Goal: Task Accomplishment & Management: Use online tool/utility

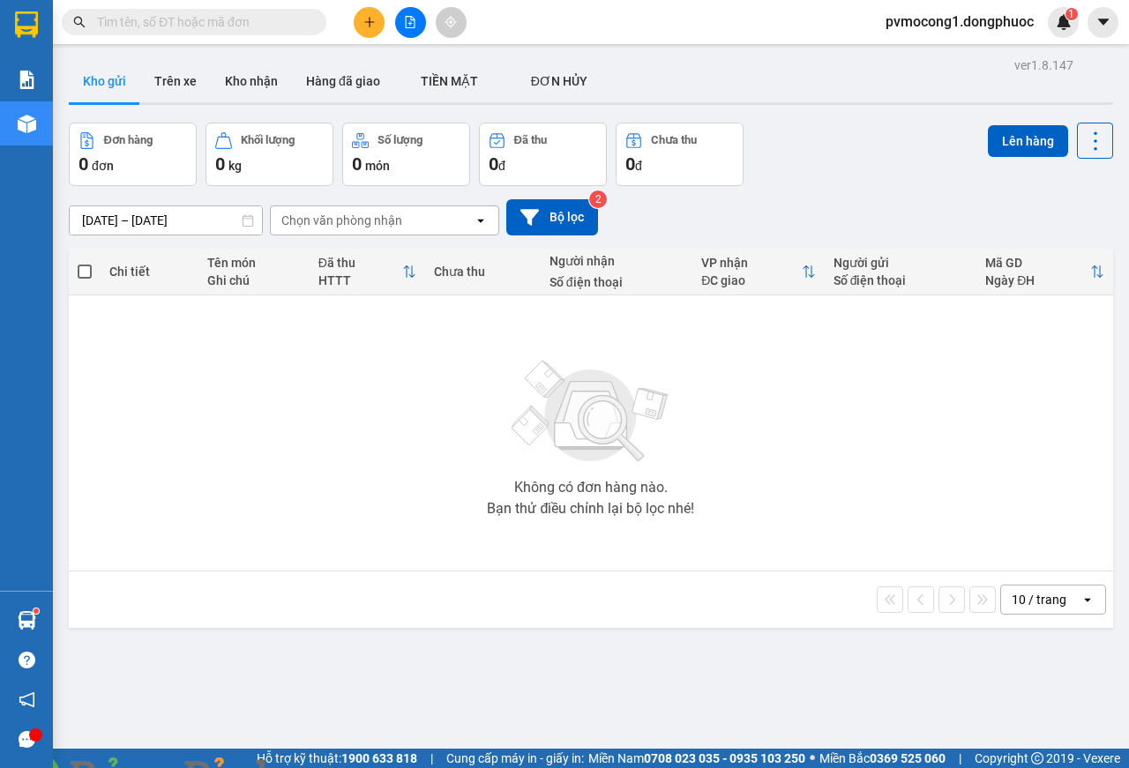
click at [325, 767] on img at bounding box center [319, 778] width 11 height 11
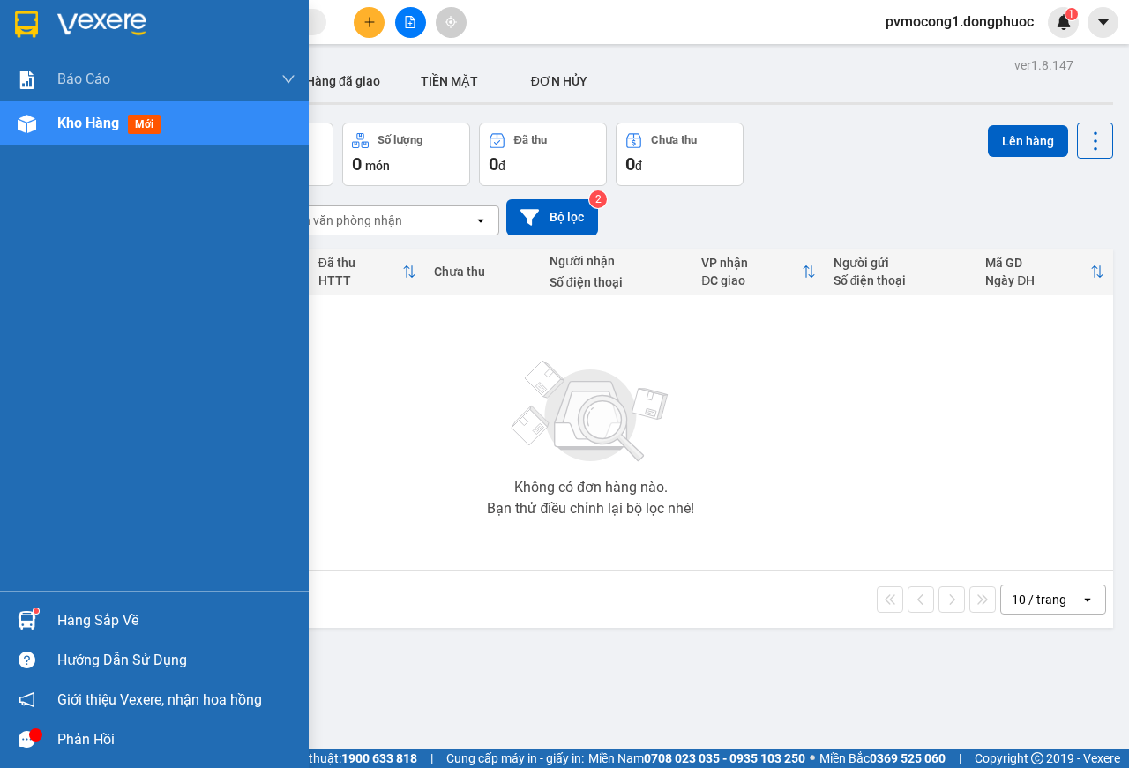
click at [61, 618] on div "Hàng sắp về" at bounding box center [176, 621] width 238 height 26
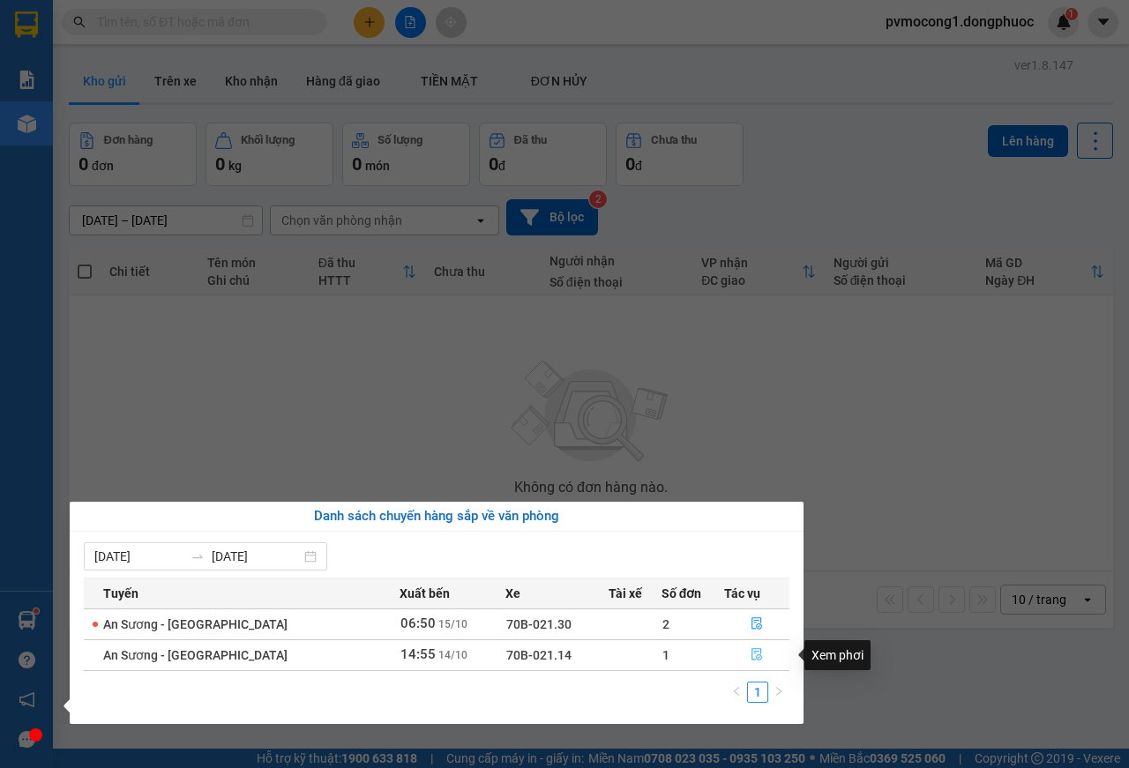
click at [750, 653] on icon "file-done" at bounding box center [756, 654] width 12 height 12
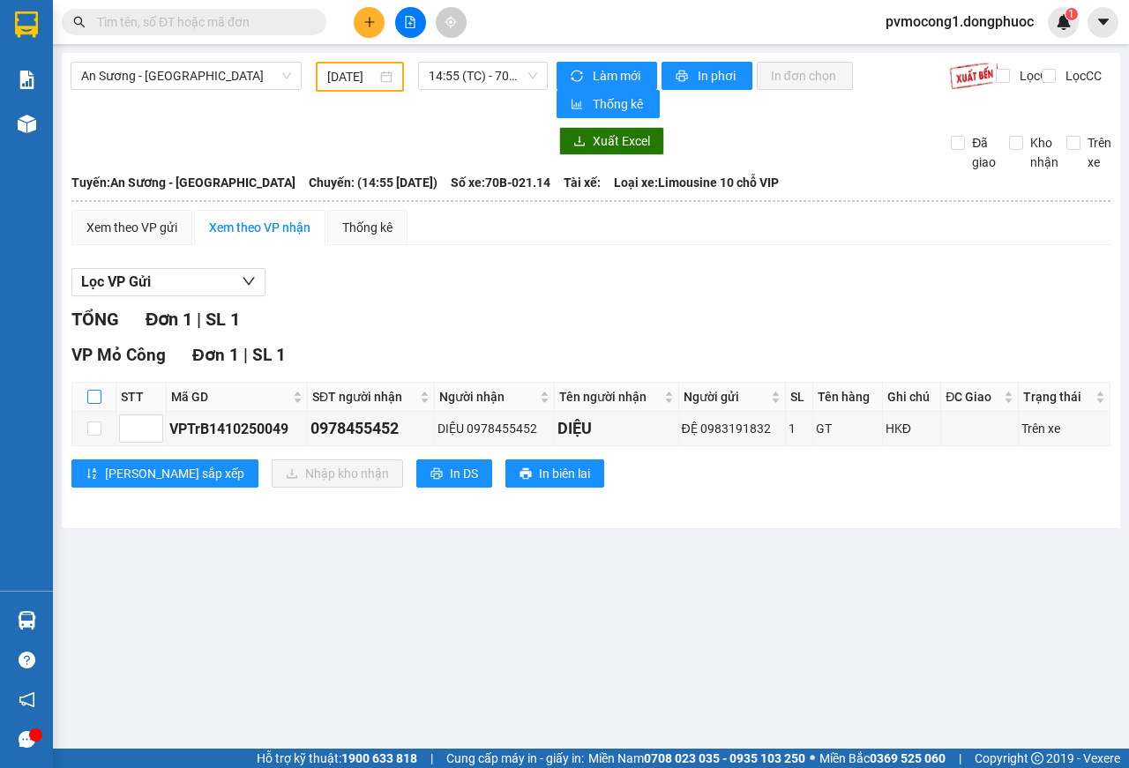
click at [96, 396] on input "checkbox" at bounding box center [94, 397] width 14 height 14
checkbox input "true"
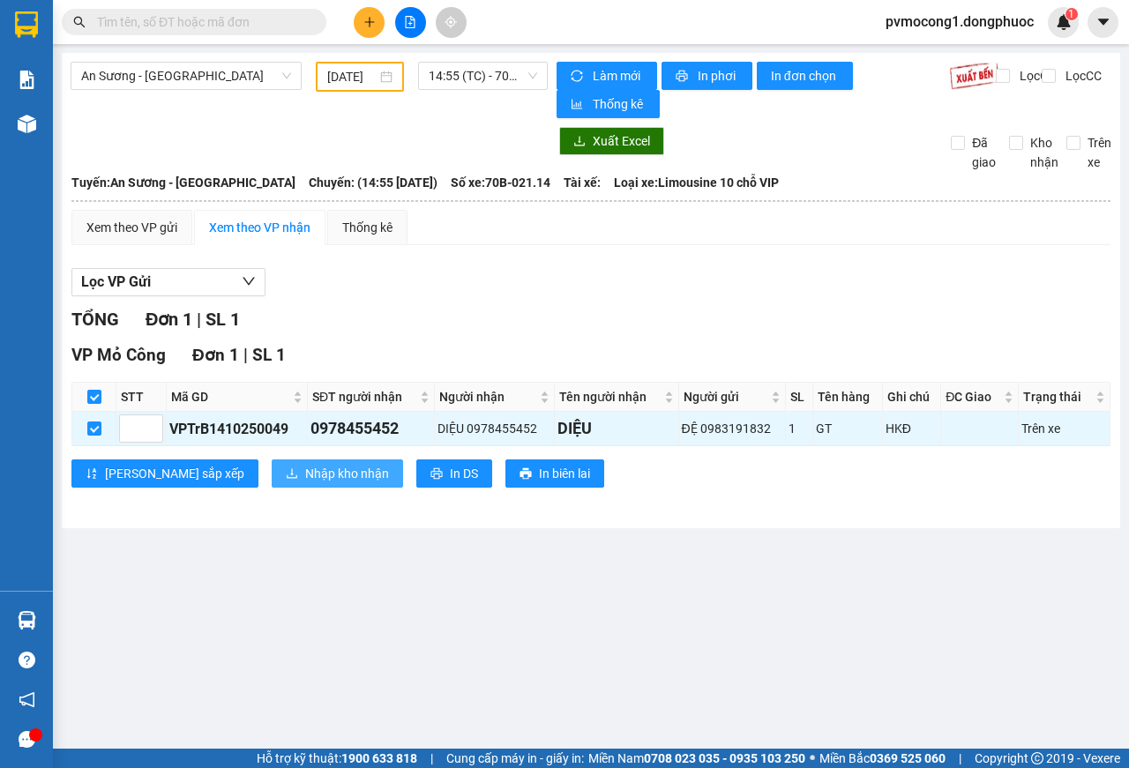
click at [305, 476] on span "Nhập kho nhận" at bounding box center [347, 473] width 84 height 19
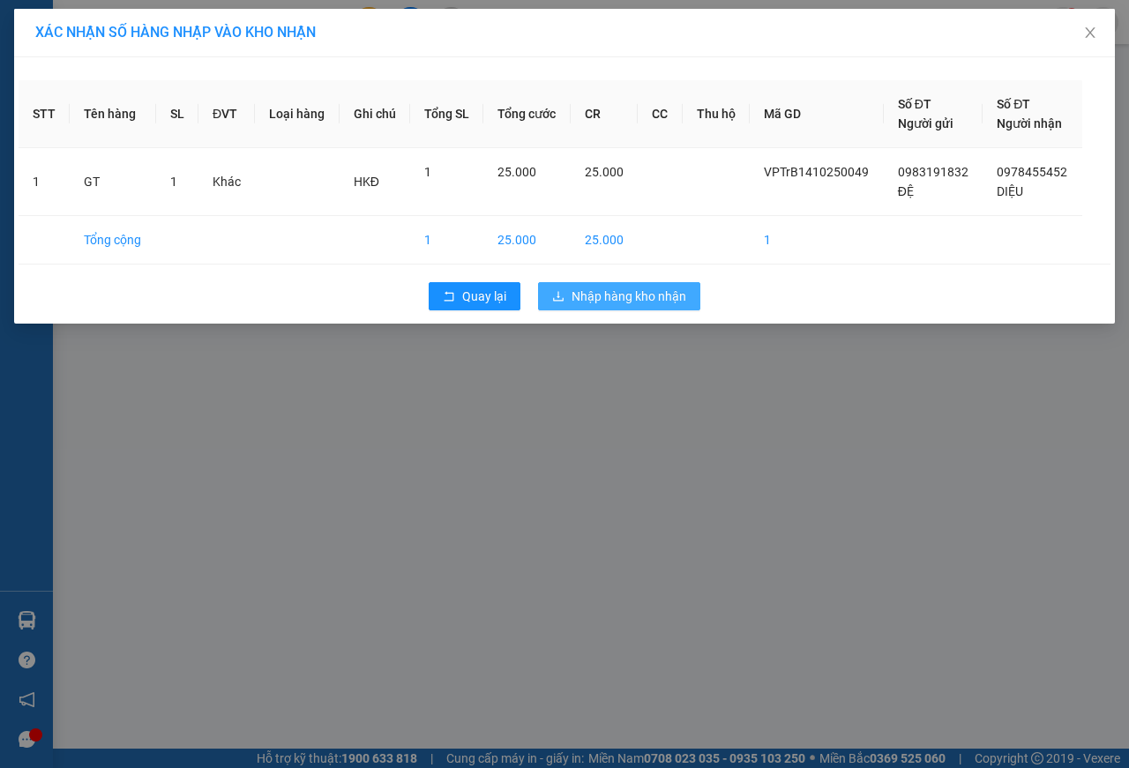
click at [631, 298] on span "Nhập hàng kho nhận" at bounding box center [628, 296] width 115 height 19
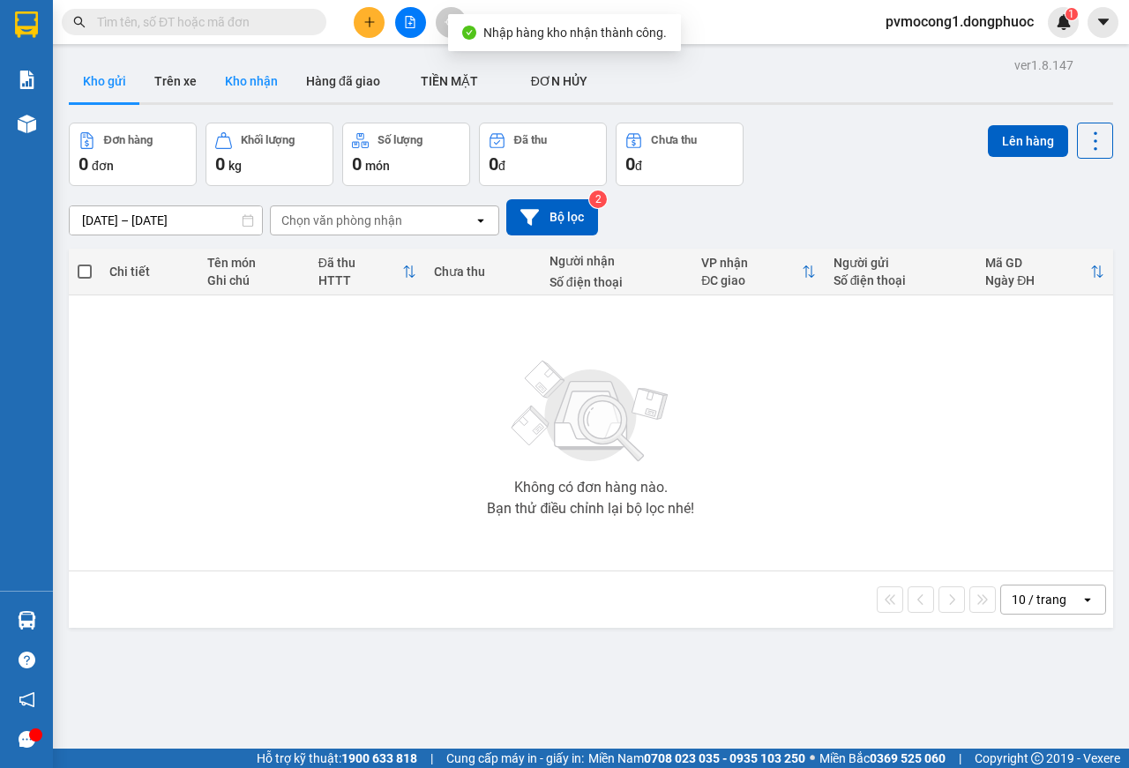
click at [268, 78] on button "Kho nhận" at bounding box center [251, 81] width 81 height 42
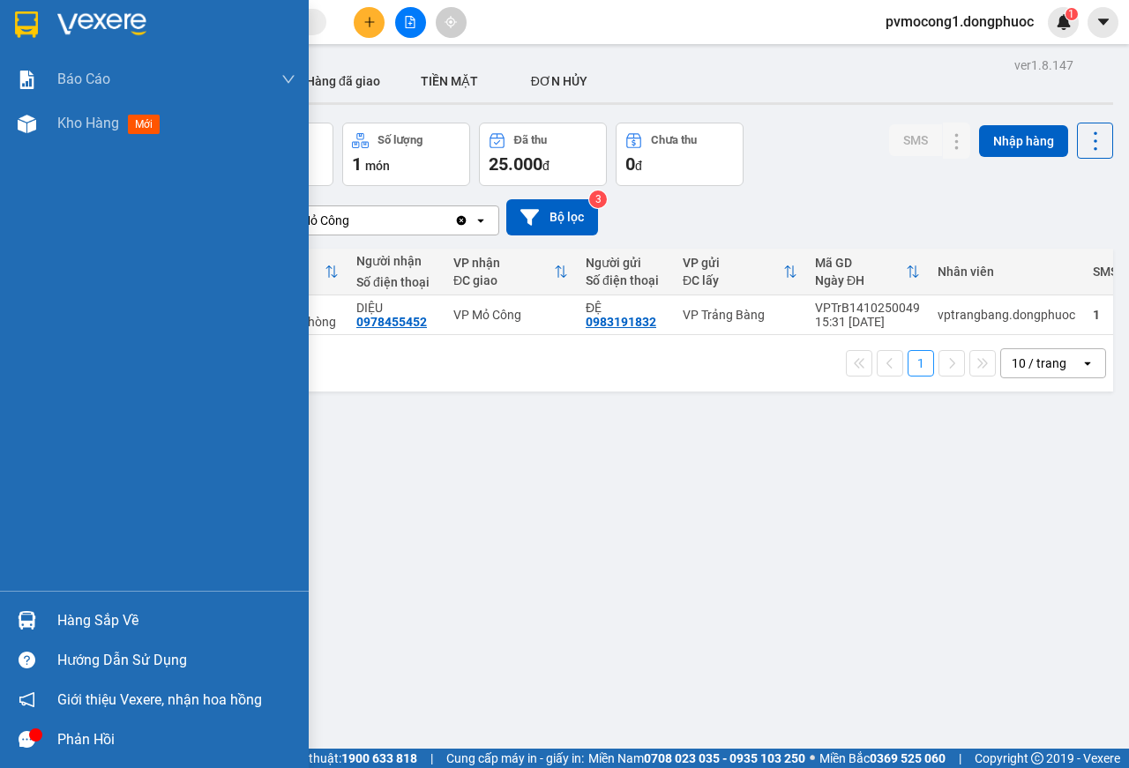
click at [20, 633] on div at bounding box center [26, 620] width 31 height 31
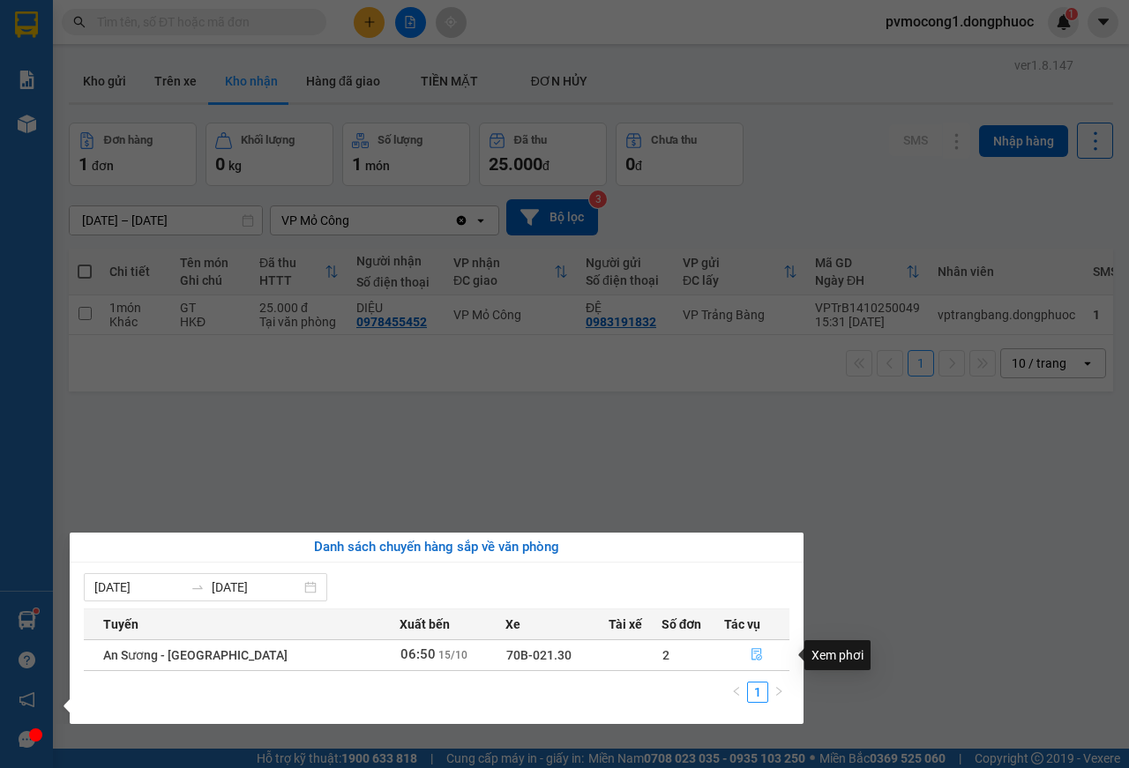
click at [751, 653] on icon "file-done" at bounding box center [756, 654] width 12 height 12
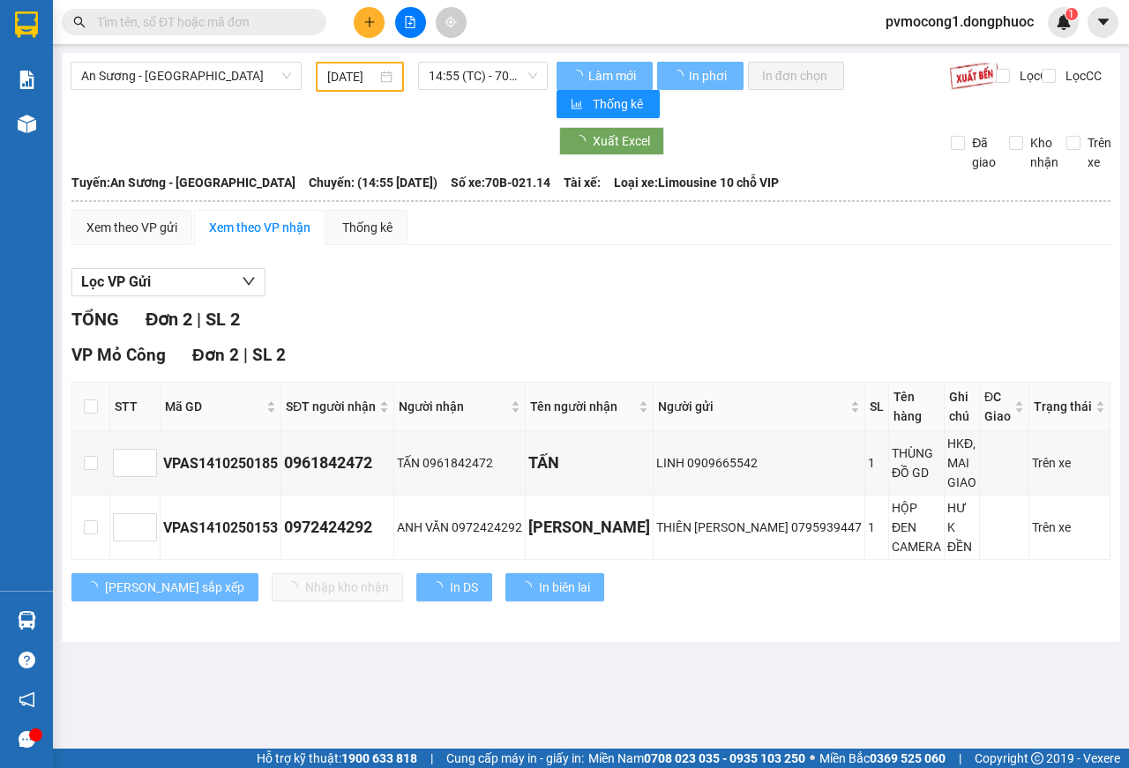
type input "[DATE]"
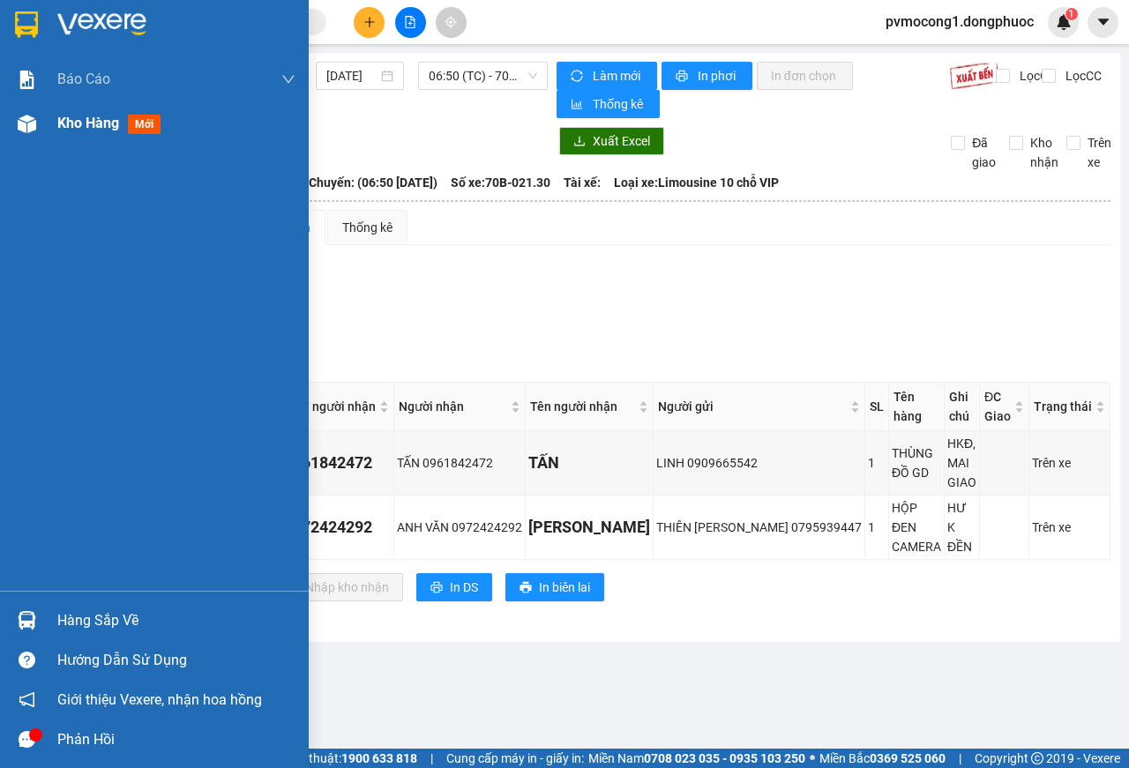
click at [33, 120] on img at bounding box center [27, 124] width 19 height 19
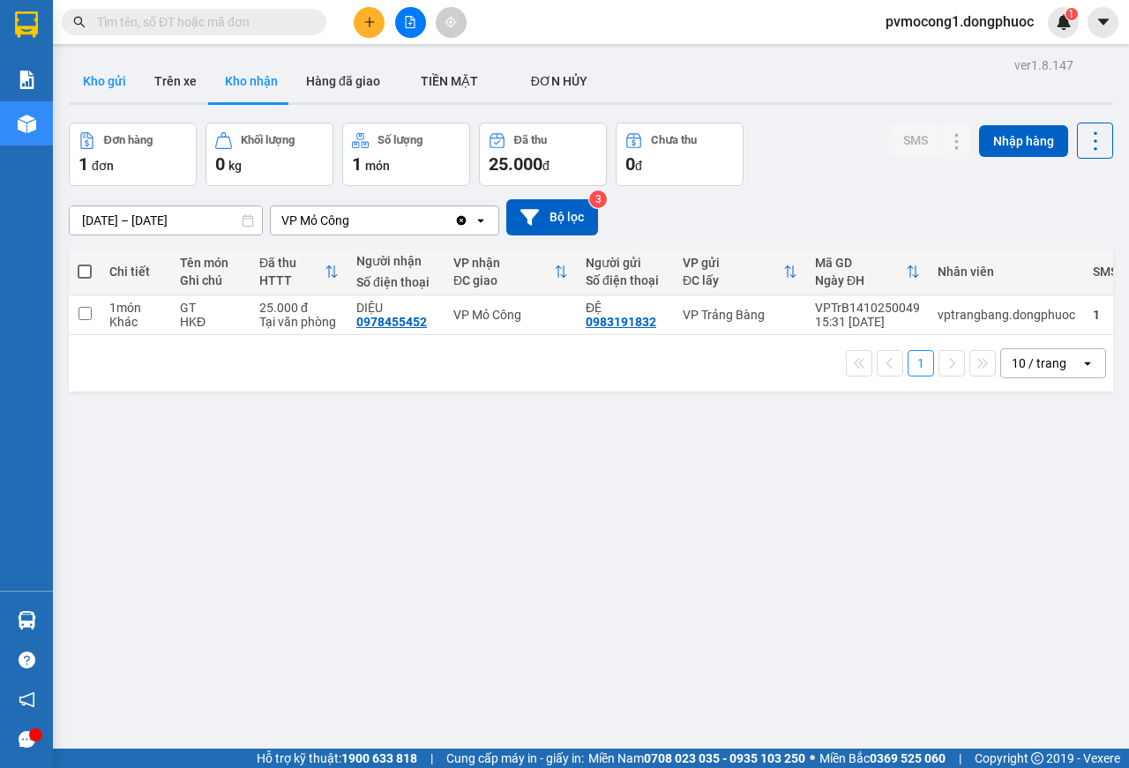
click at [101, 71] on button "Kho gửi" at bounding box center [104, 81] width 71 height 42
